Goal: Entertainment & Leisure: Consume media (video, audio)

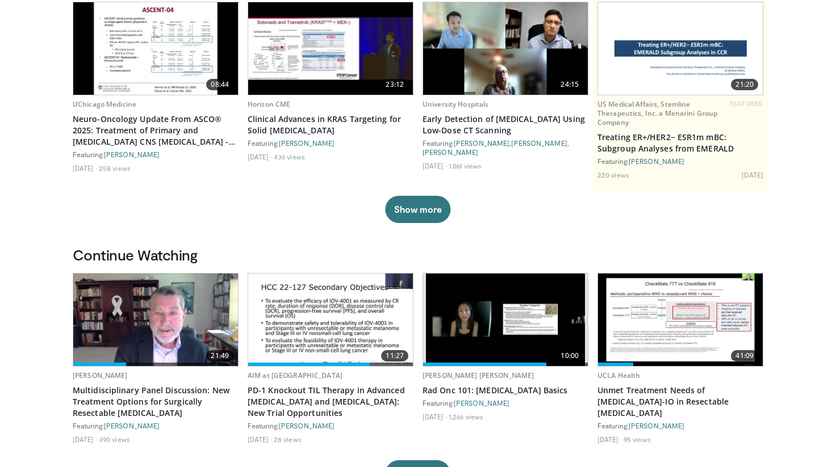
scroll to position [123, 0]
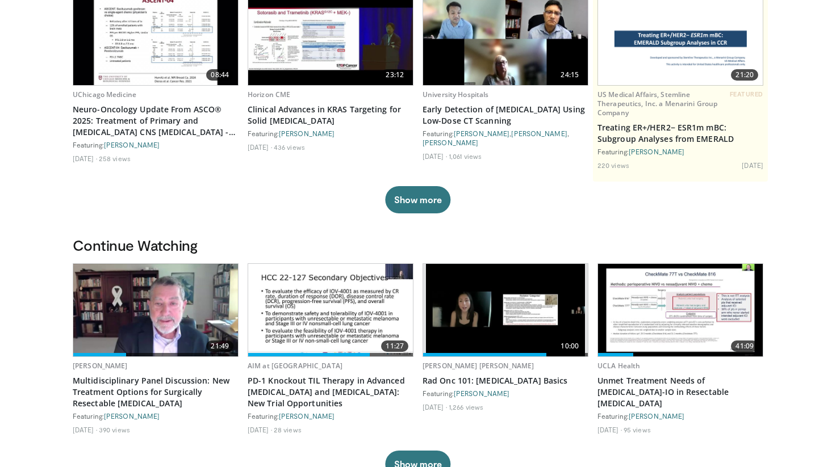
click at [199, 303] on img at bounding box center [155, 310] width 165 height 93
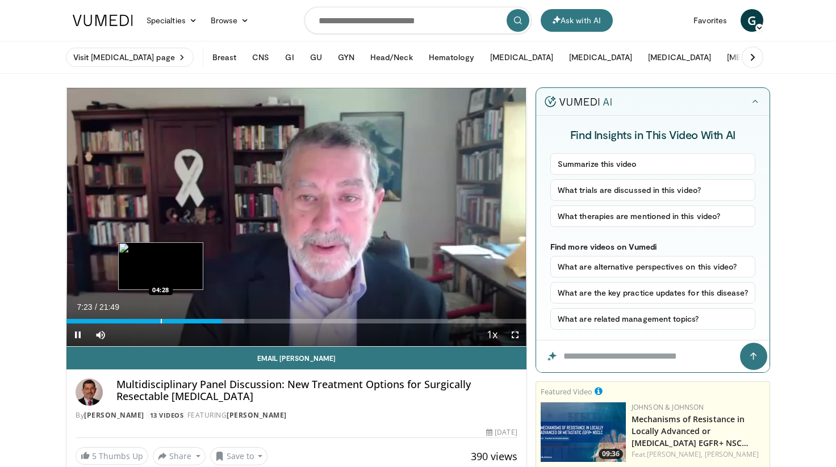
click at [161, 321] on div "Progress Bar" at bounding box center [161, 321] width 1 height 5
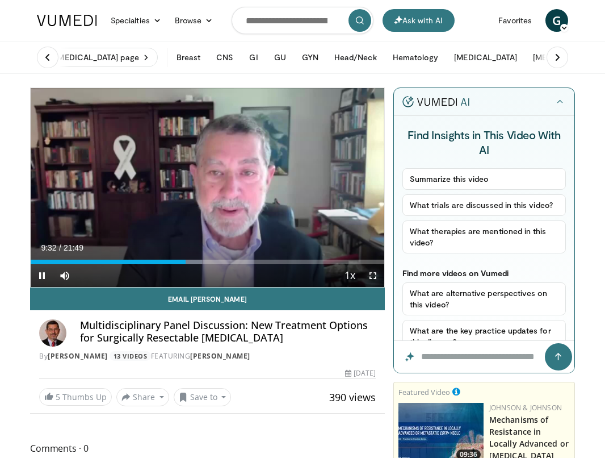
click at [376, 273] on span "Video Player" at bounding box center [373, 275] width 23 height 23
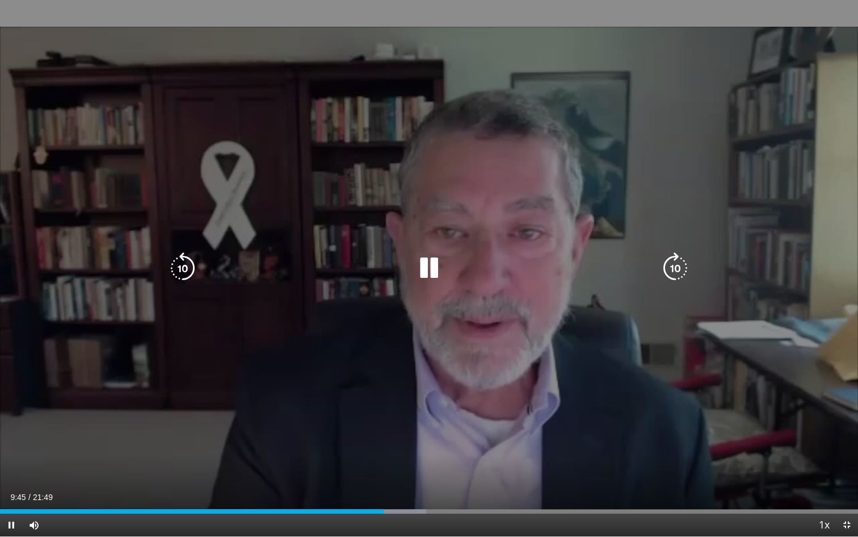
click at [187, 269] on icon "Video Player" at bounding box center [183, 268] width 32 height 32
click at [431, 270] on icon "Video Player" at bounding box center [429, 268] width 32 height 32
